Goal: Transaction & Acquisition: Obtain resource

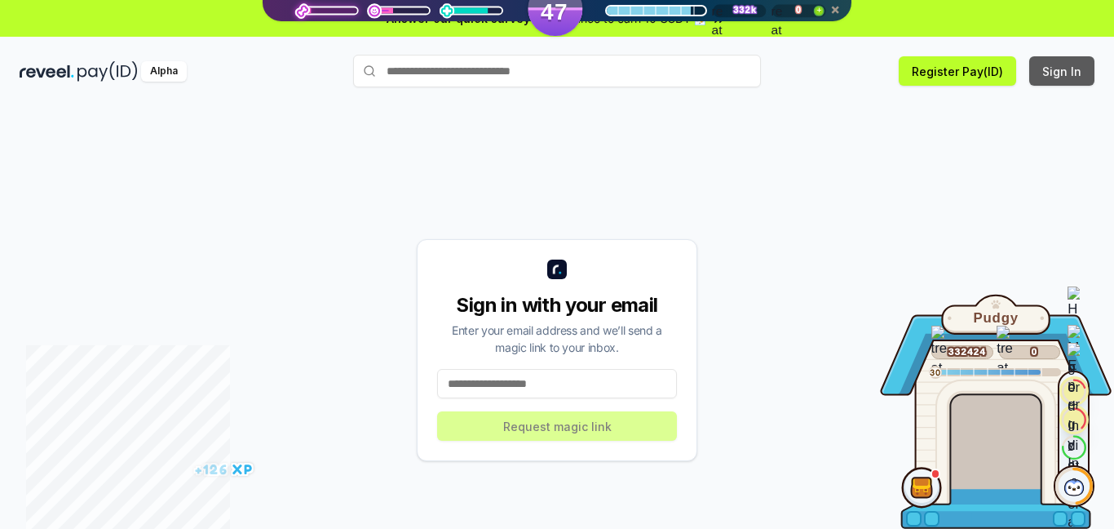
click at [1049, 69] on button "Sign In" at bounding box center [1061, 70] width 65 height 29
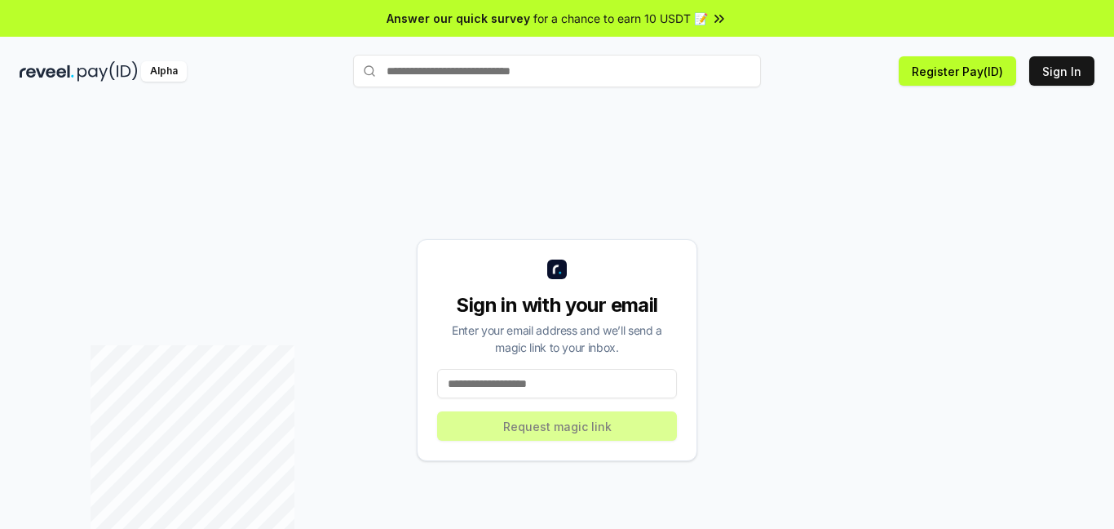
click at [518, 383] on input at bounding box center [557, 383] width 240 height 29
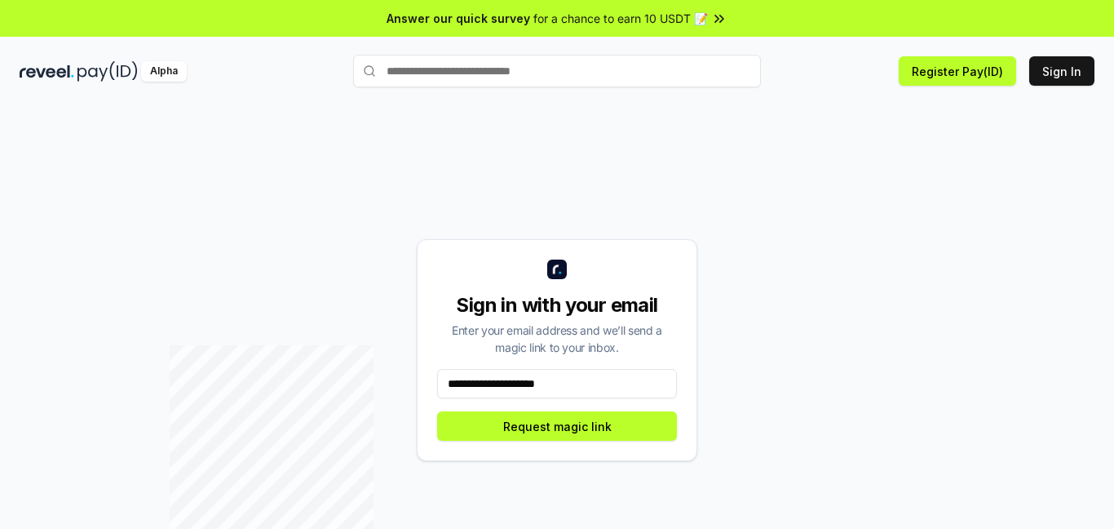
type input "**********"
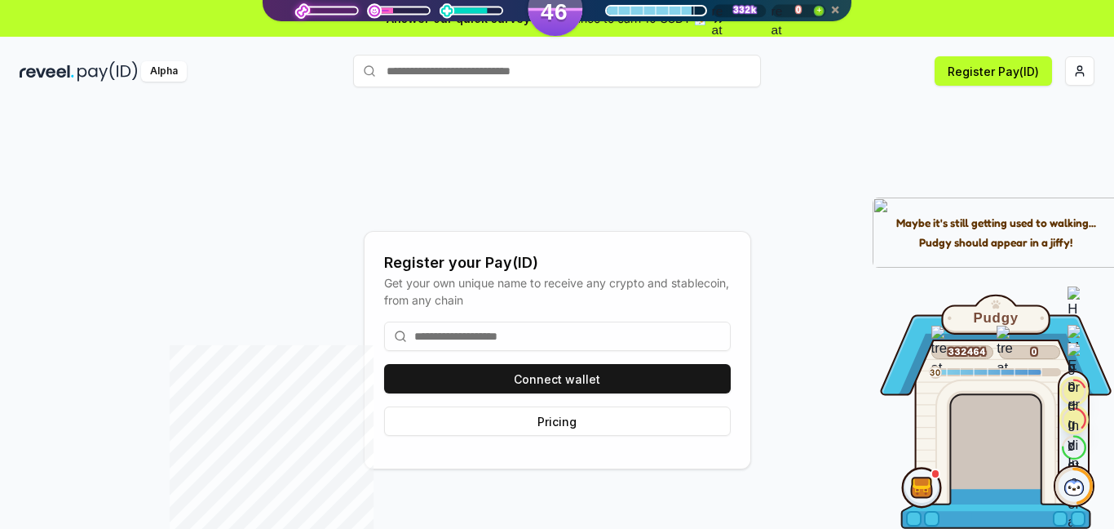
click at [498, 332] on input at bounding box center [557, 335] width 347 height 29
click at [516, 338] on input at bounding box center [557, 335] width 347 height 29
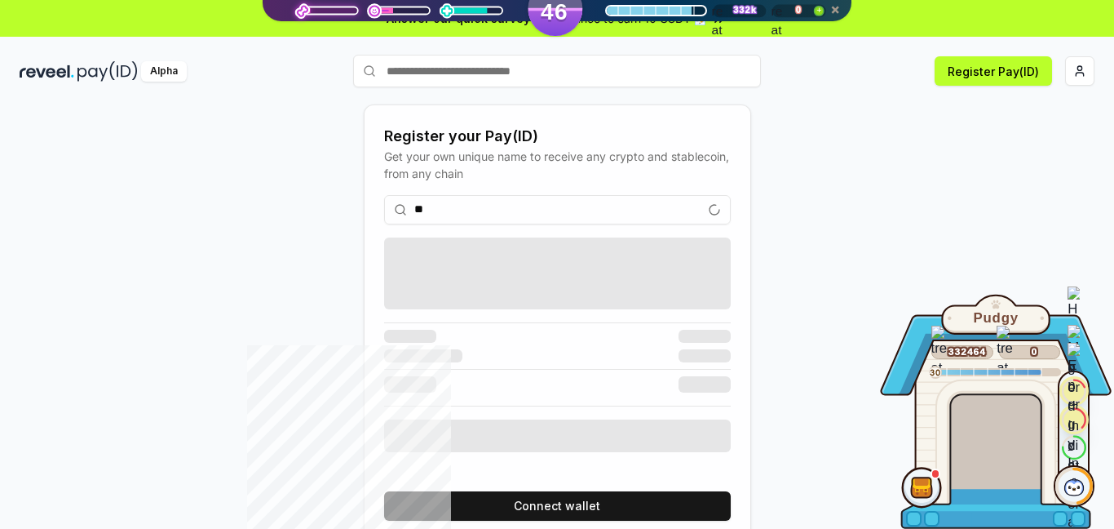
type input "*"
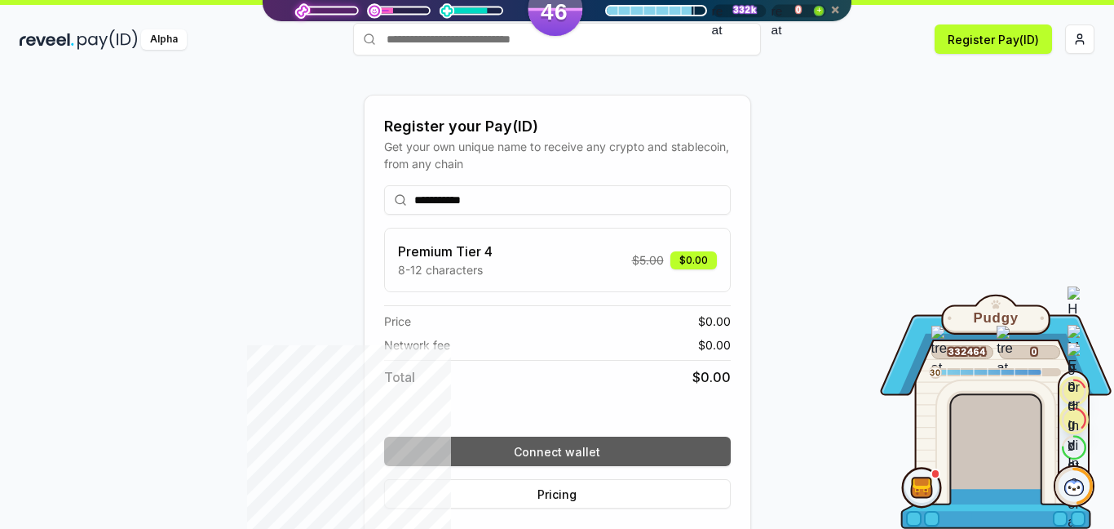
scroll to position [46, 0]
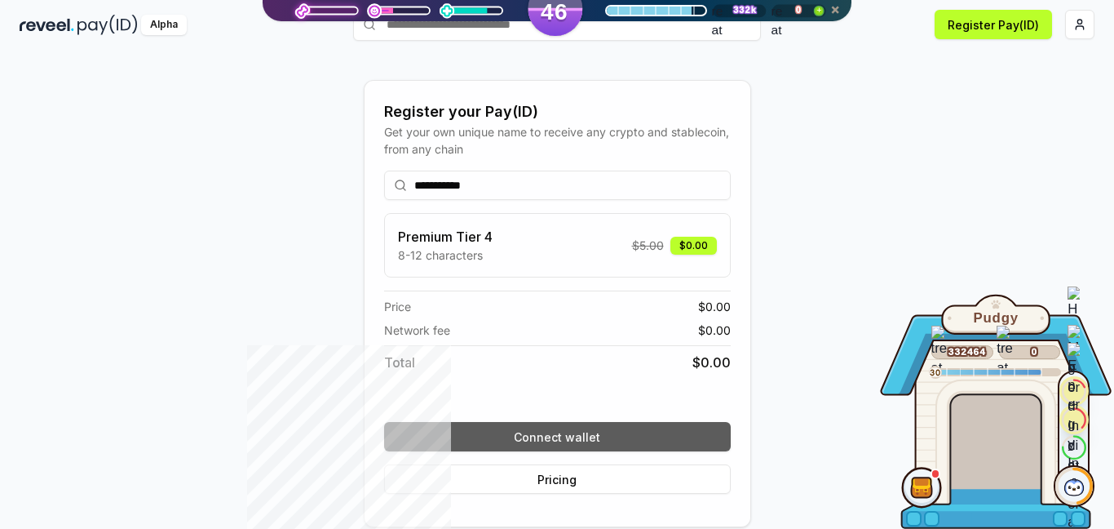
type input "**********"
click at [611, 436] on button "Connect wallet" at bounding box center [557, 436] width 347 height 29
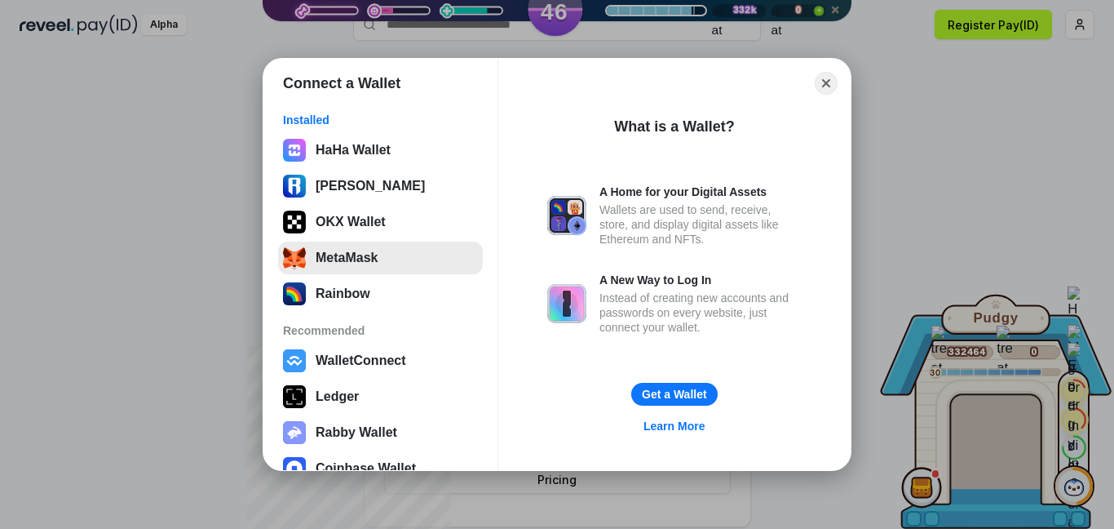
click at [355, 261] on button "MetaMask" at bounding box center [380, 257] width 205 height 33
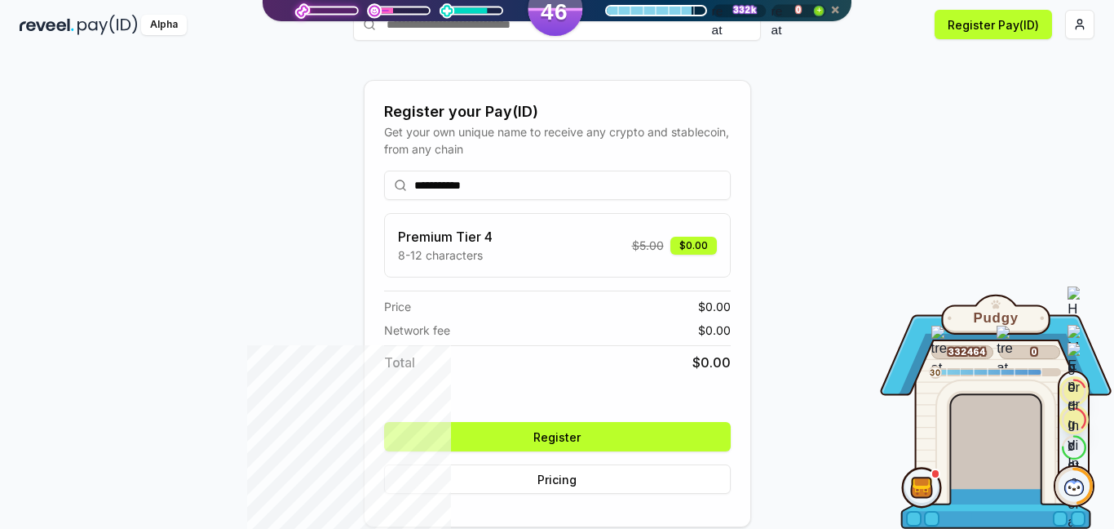
click at [594, 439] on button "Register" at bounding box center [557, 436] width 347 height 29
